Goal: Task Accomplishment & Management: Complete application form

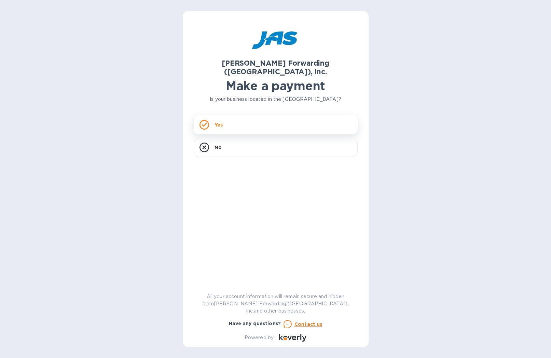
click at [251, 116] on div "Yes" at bounding box center [276, 124] width 164 height 19
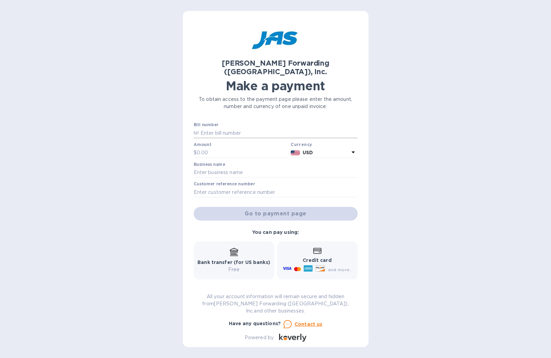
click at [210, 128] on input "text" at bounding box center [278, 133] width 158 height 10
click at [224, 128] on input "text" at bounding box center [278, 133] width 158 height 10
paste input "ATL503403961"
drag, startPoint x: 252, startPoint y: 125, endPoint x: 266, endPoint y: 121, distance: 14.6
click at [252, 128] on input "ATL503403961 -" at bounding box center [278, 133] width 158 height 10
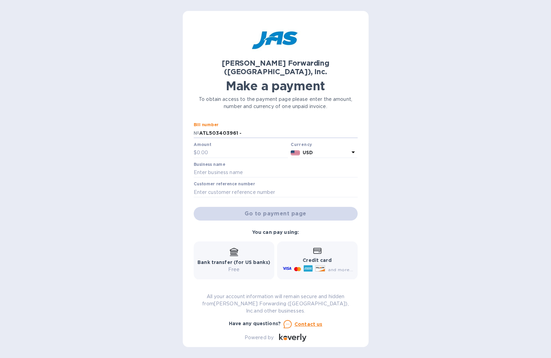
paste input "ATL500782142"
type input "ATL503403961 - ATL500782142"
click at [214, 148] on input "text" at bounding box center [243, 153] width 92 height 10
type input "1,240.87"
click at [218, 167] on input "text" at bounding box center [276, 172] width 164 height 10
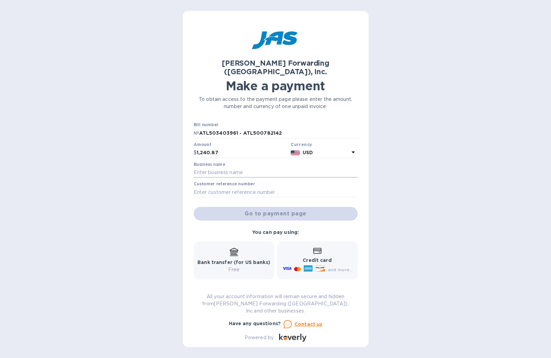
click at [208, 167] on input "text" at bounding box center [276, 172] width 164 height 10
paste input "GT NORTH AMERICA CORP"
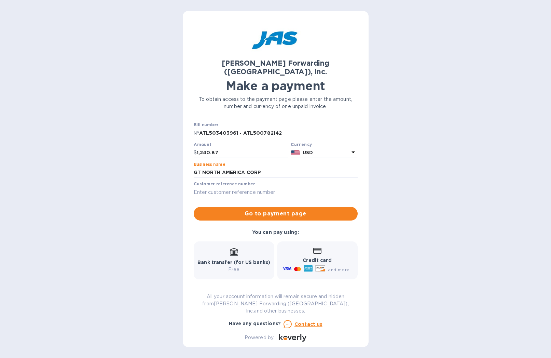
type input "GT NORTH AMERICA CORP"
click at [217, 187] on input "text" at bounding box center [276, 192] width 164 height 10
paste input "GTNORTBOY"
type input "GTNORTBOY"
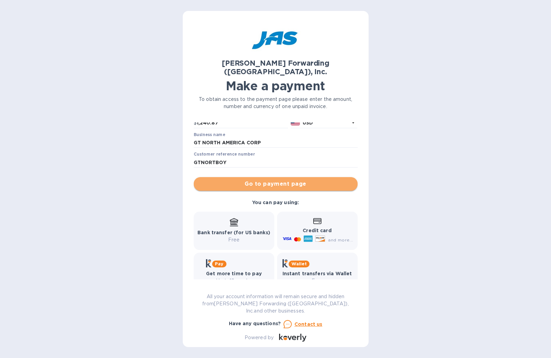
click at [275, 180] on span "Go to payment page" at bounding box center [275, 184] width 153 height 8
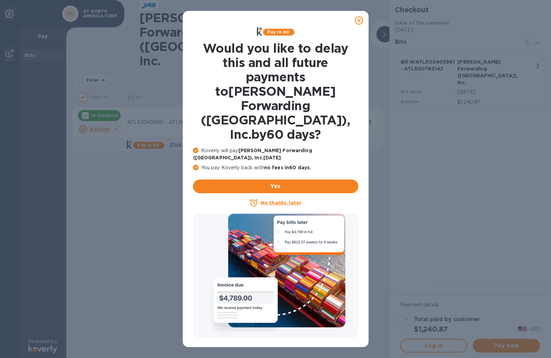
click at [196, 148] on icon at bounding box center [195, 150] width 5 height 5
click at [282, 182] on span "Yes" at bounding box center [275, 186] width 154 height 8
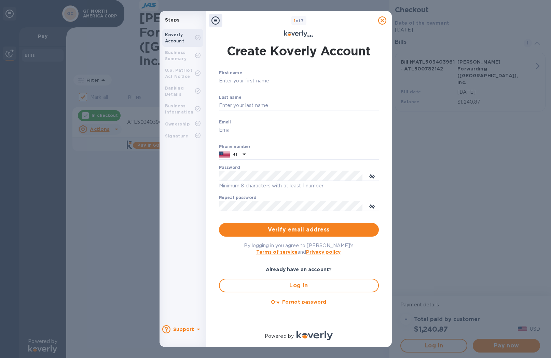
click at [384, 22] on icon at bounding box center [382, 20] width 8 height 8
